Goal: Task Accomplishment & Management: Manage account settings

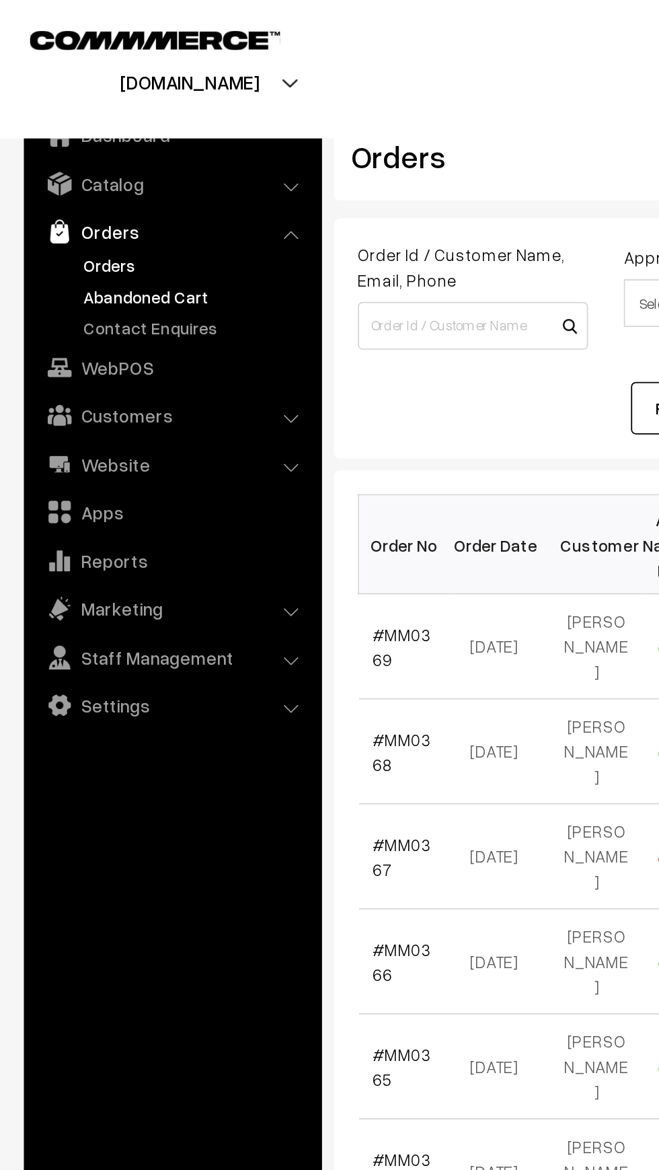
click at [44, 168] on link "Abandoned Cart" at bounding box center [110, 167] width 133 height 14
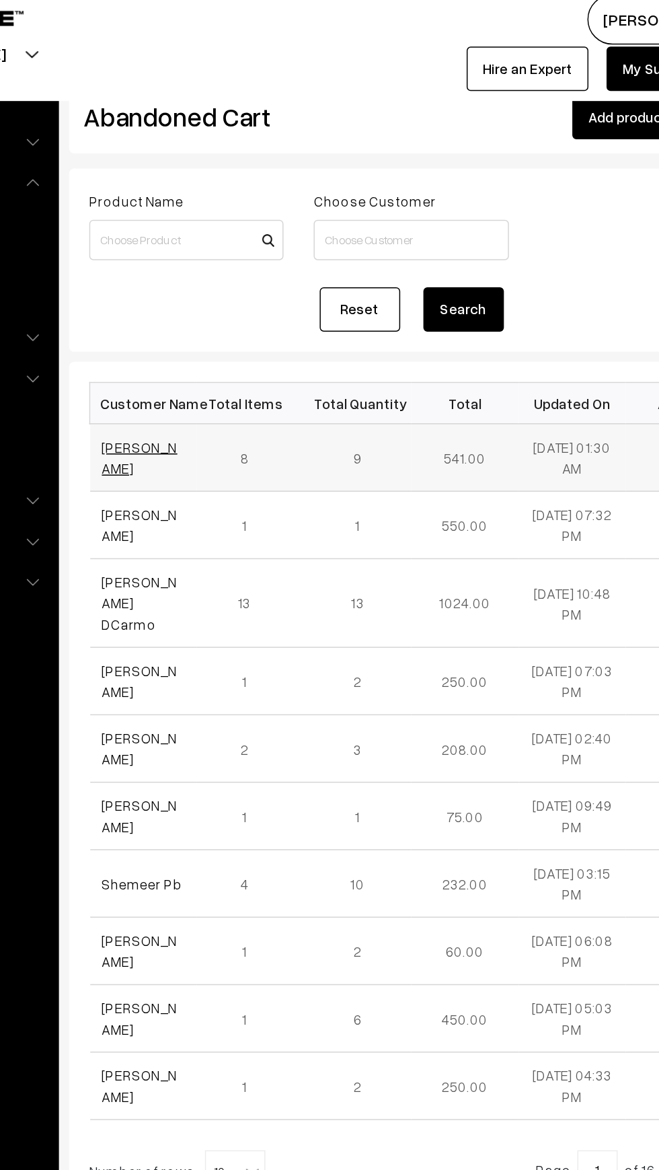
click at [212, 319] on link "[PERSON_NAME]" at bounding box center [236, 316] width 50 height 26
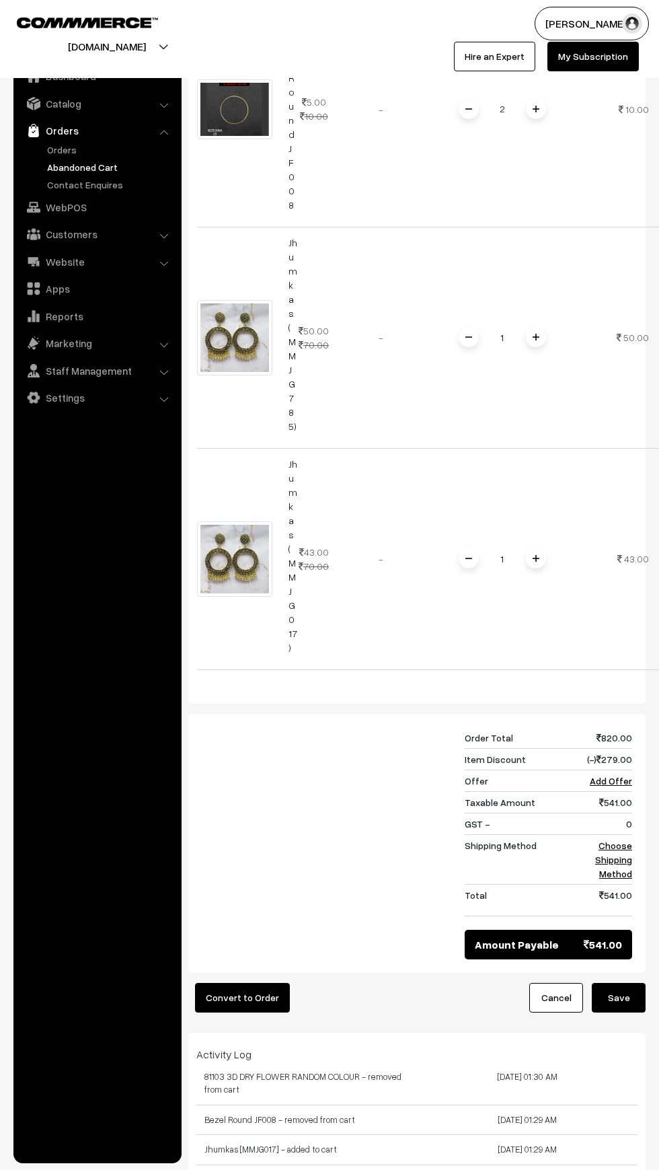
scroll to position [2074, 0]
